Goal: Navigation & Orientation: Find specific page/section

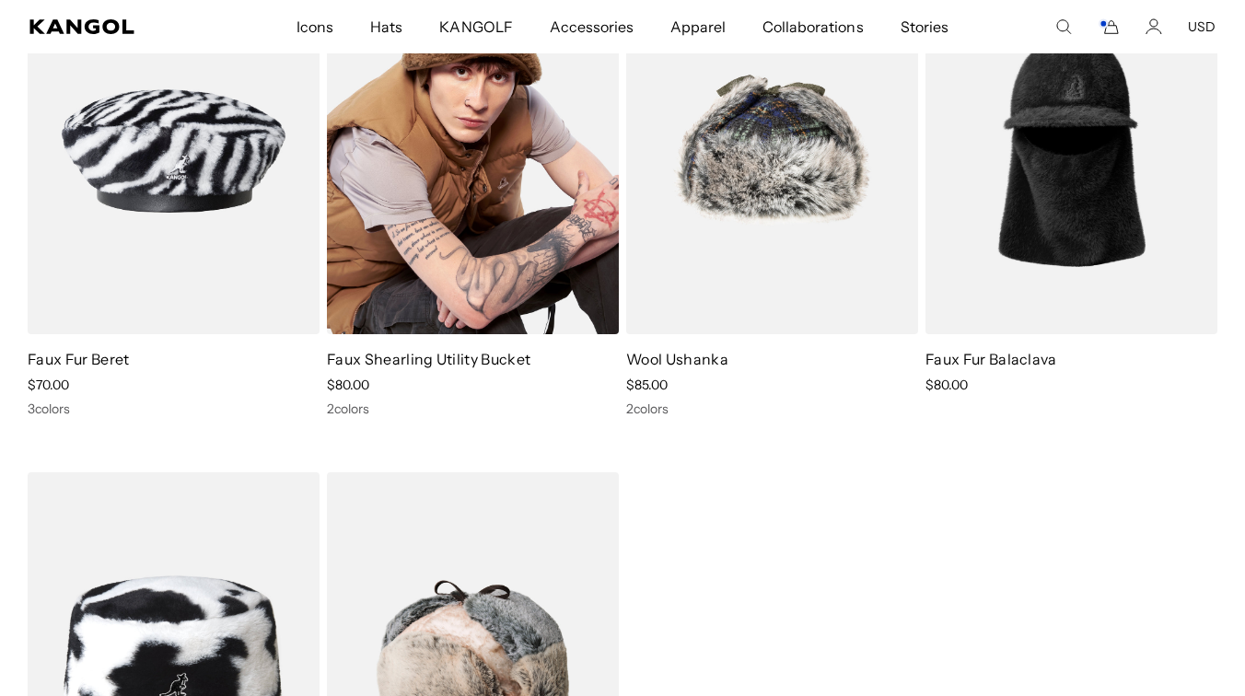
click at [486, 266] on img at bounding box center [473, 151] width 292 height 367
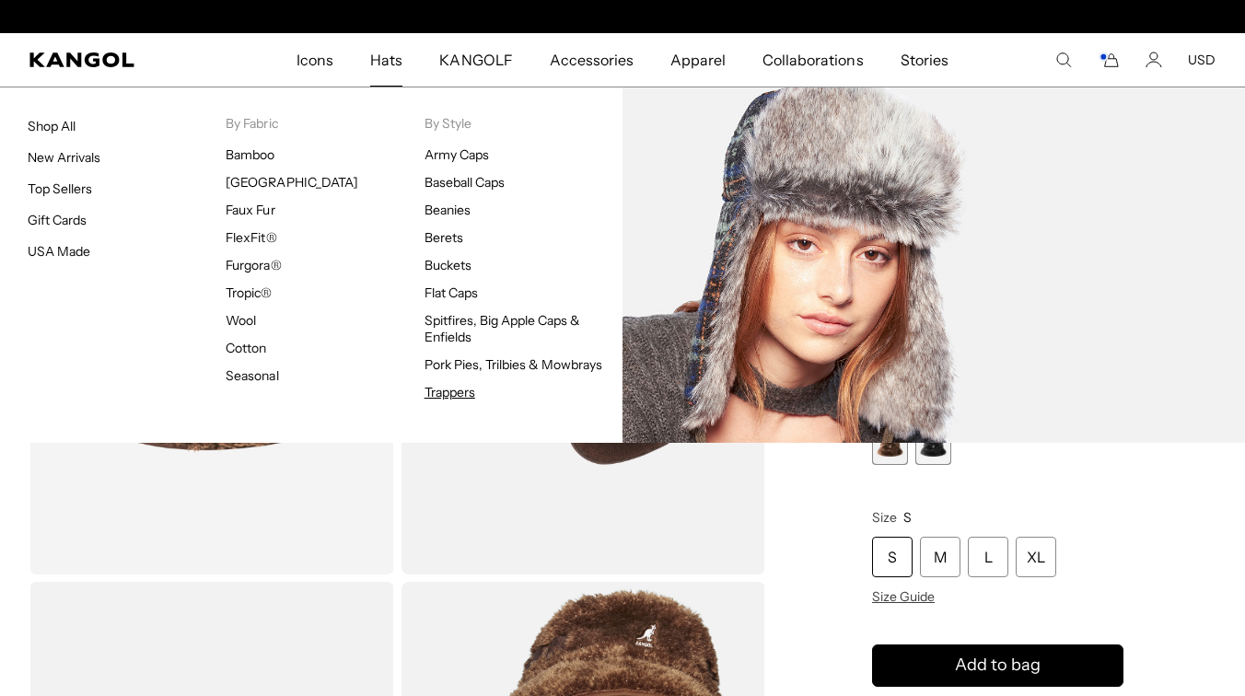
scroll to position [0, 379]
click at [450, 392] on link "Trappers" at bounding box center [450, 392] width 51 height 17
